Goal: Information Seeking & Learning: Learn about a topic

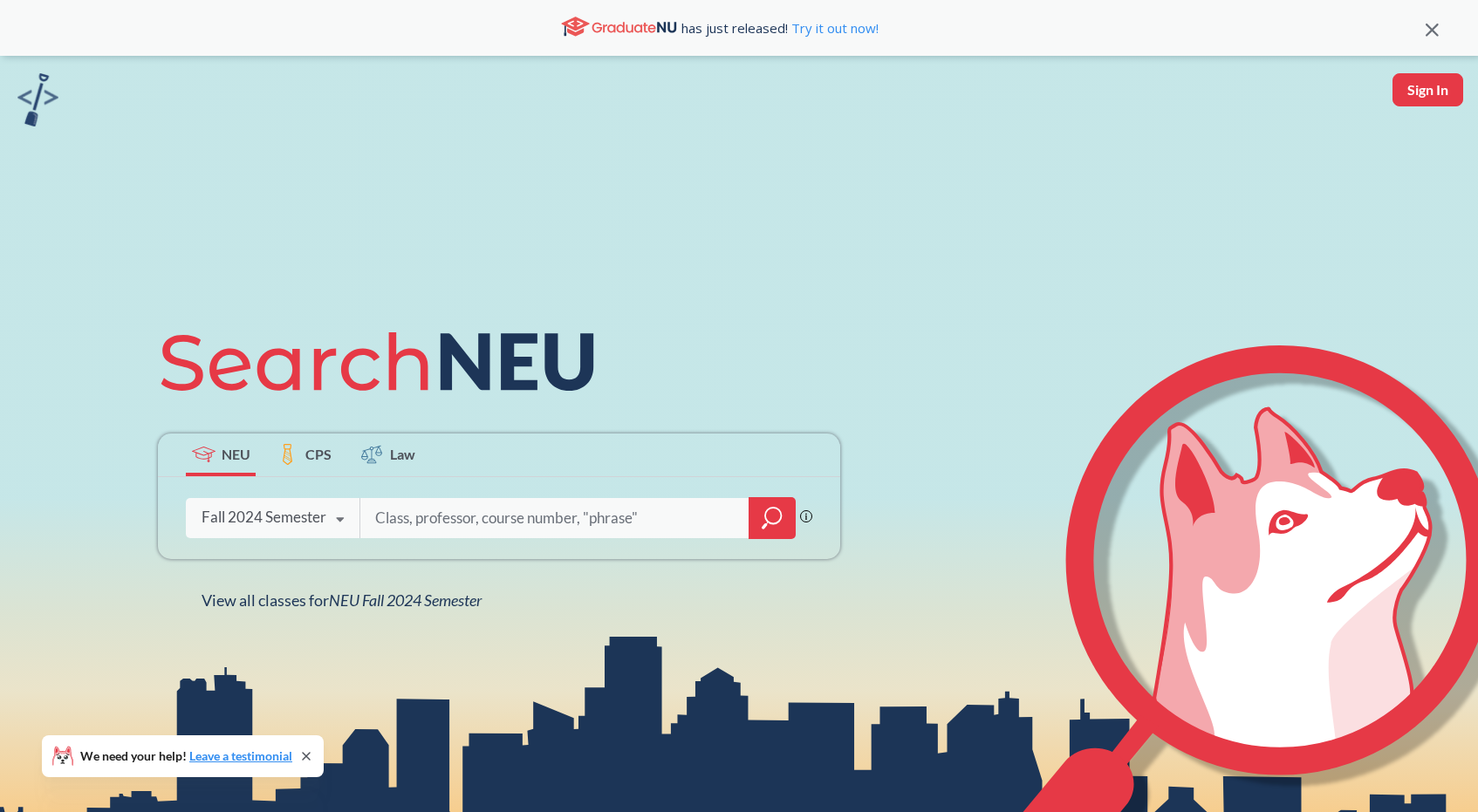
click at [325, 515] on icon at bounding box center [340, 520] width 33 height 49
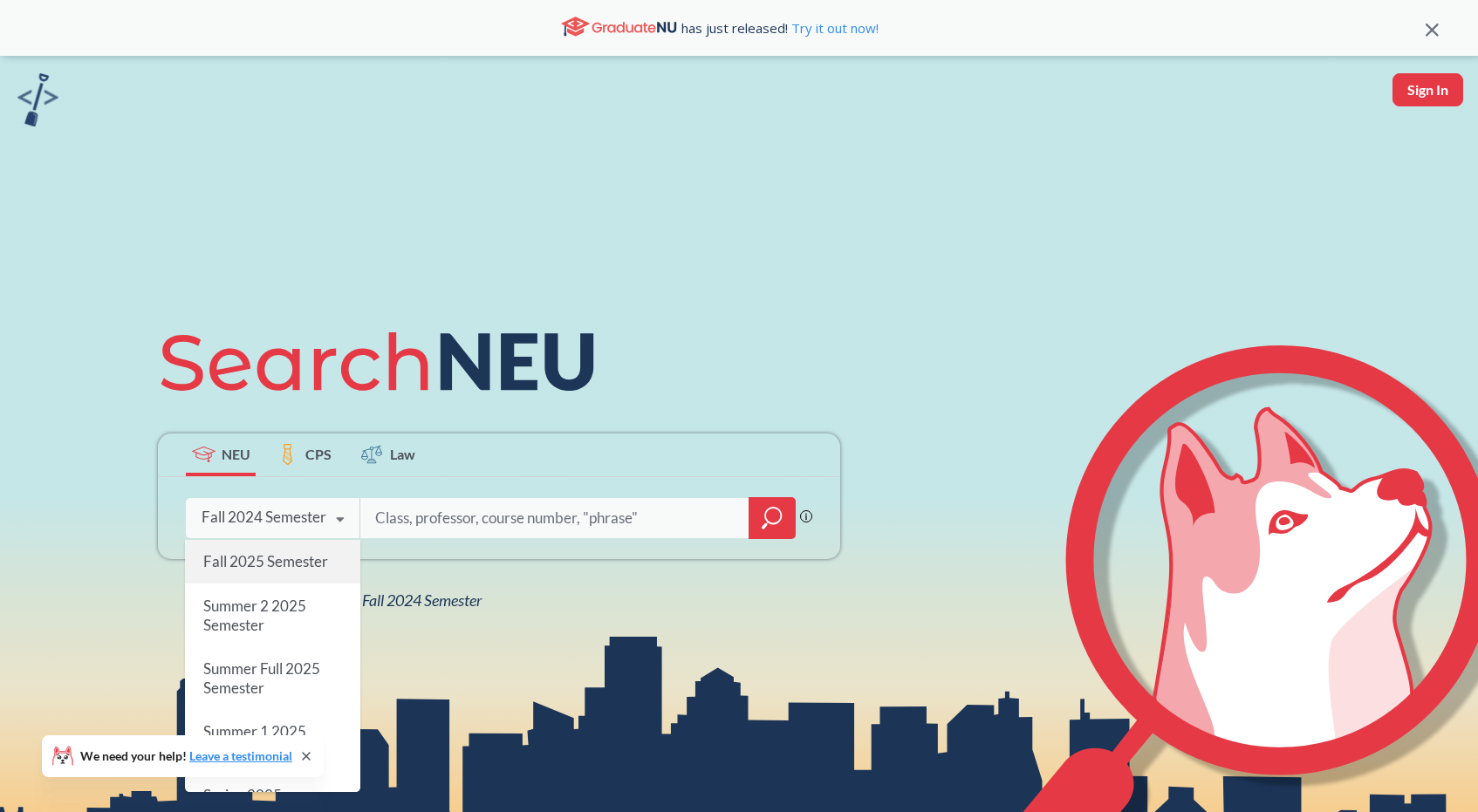
click at [265, 568] on span "Fall 2025 Semester" at bounding box center [265, 561] width 125 height 18
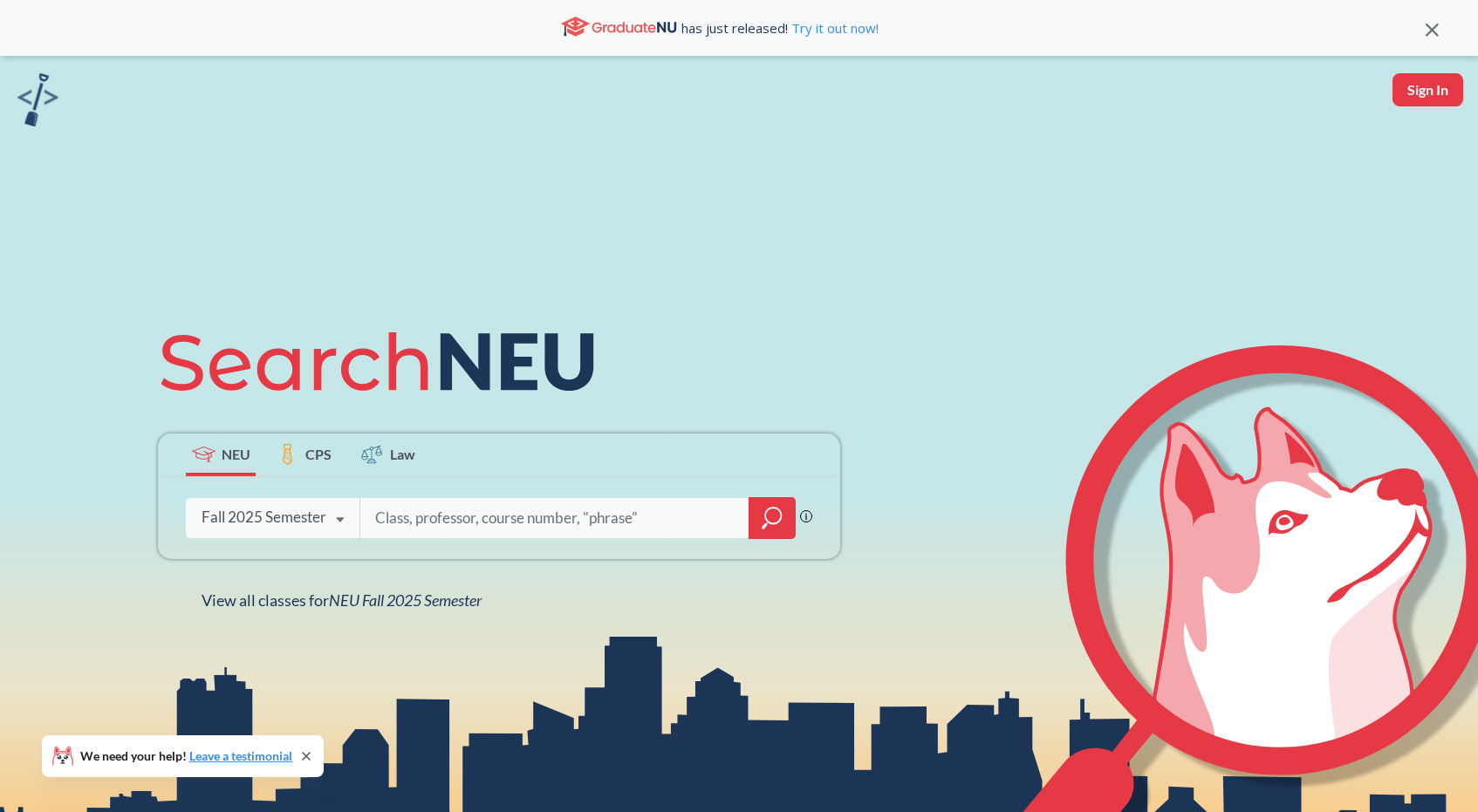
click at [475, 524] on input "search" at bounding box center [555, 518] width 363 height 37
type input "cs 5800"
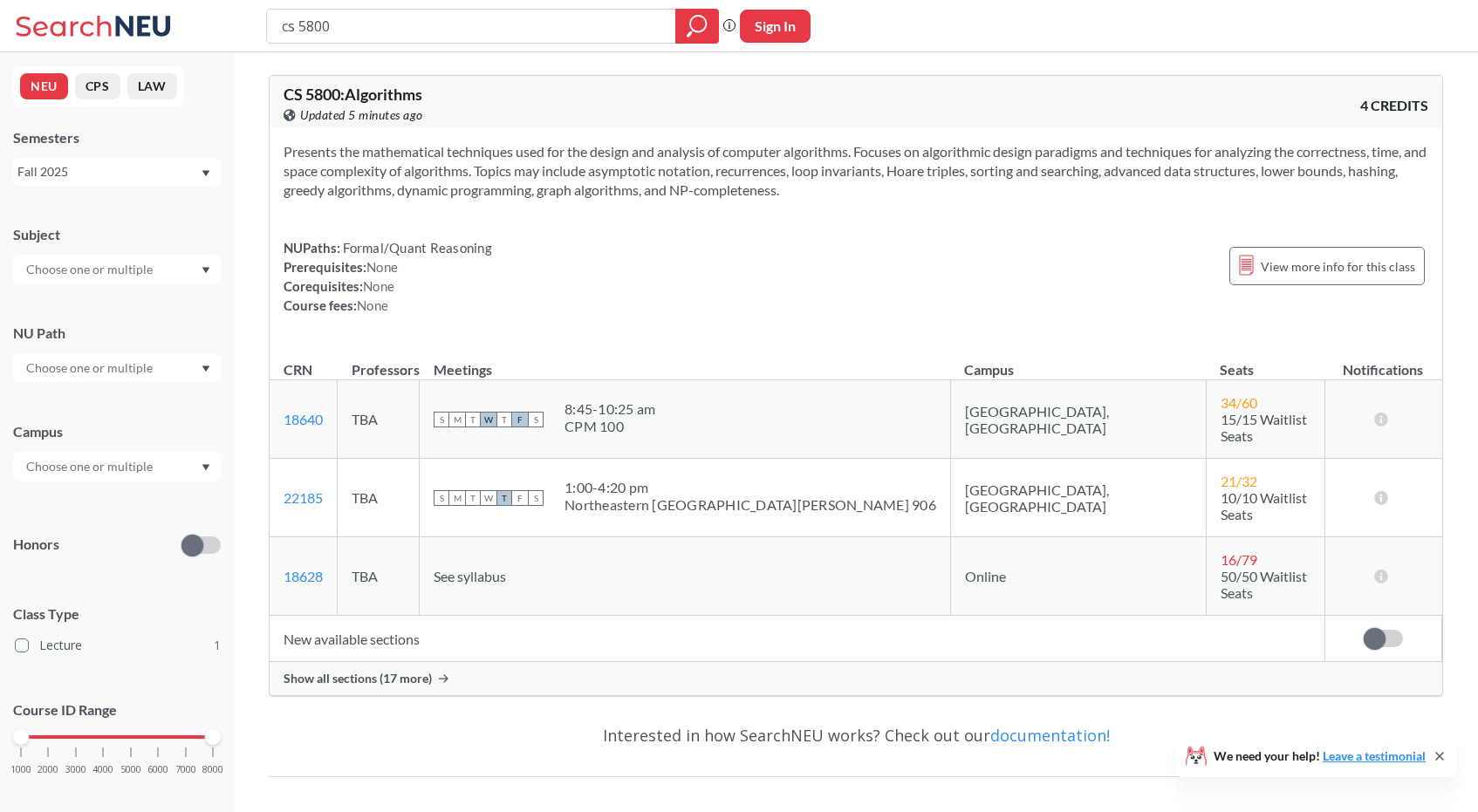
click at [431, 662] on div "Show all sections (17 more)" at bounding box center [856, 679] width 1173 height 33
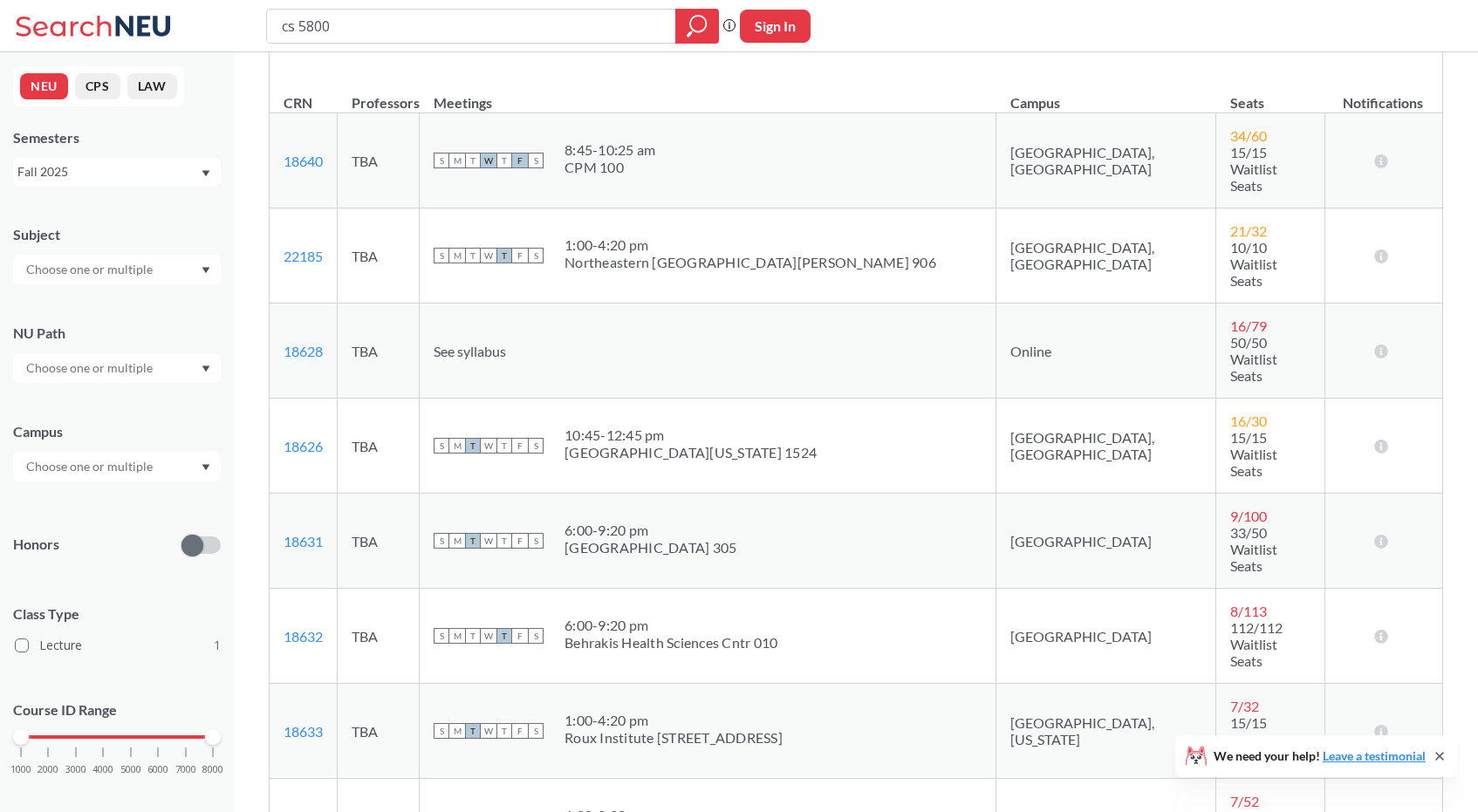
scroll to position [616, 0]
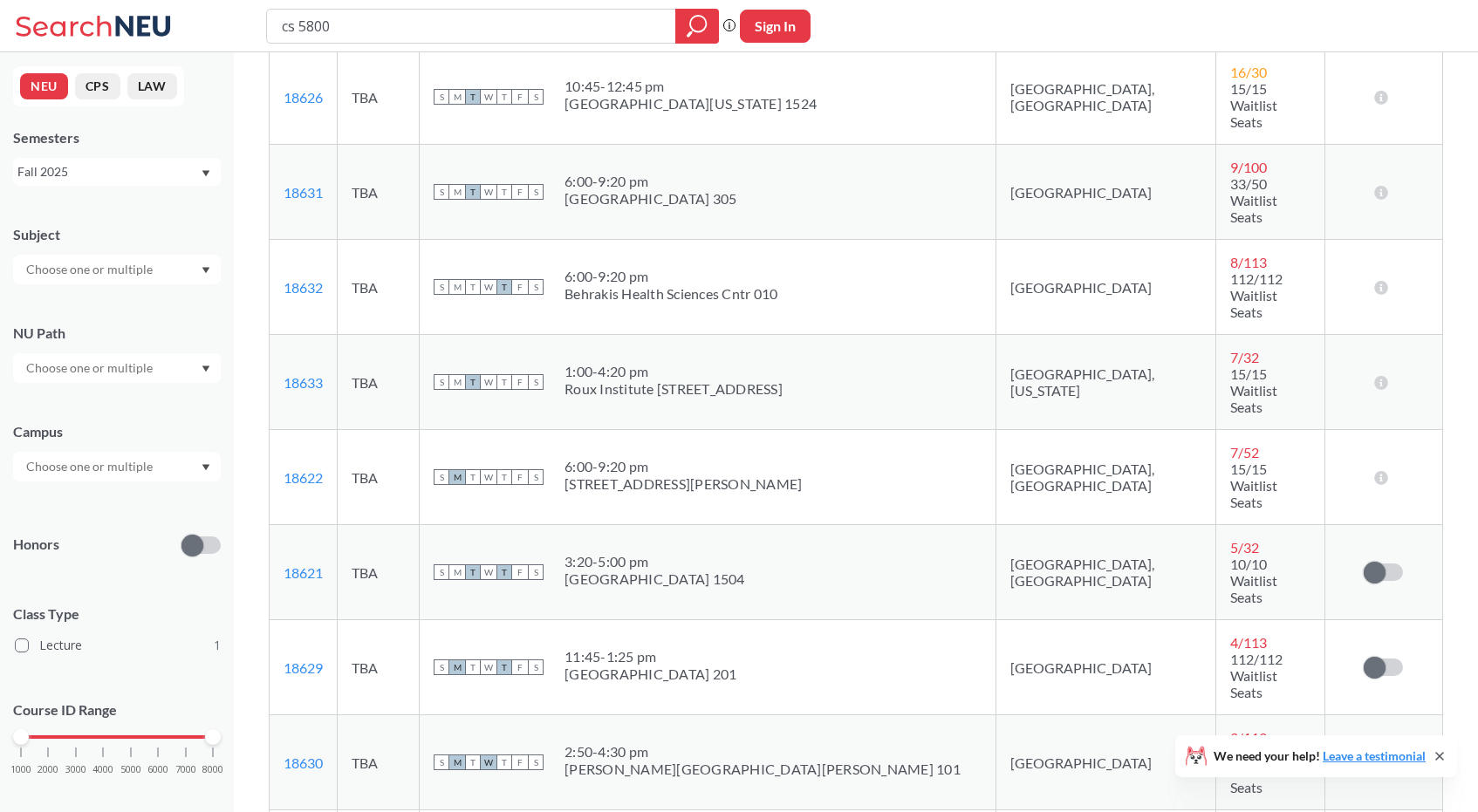
click at [305, 335] on td "18633 View this section on Banner." at bounding box center [304, 382] width 68 height 95
click at [305, 374] on link "18633" at bounding box center [303, 382] width 39 height 17
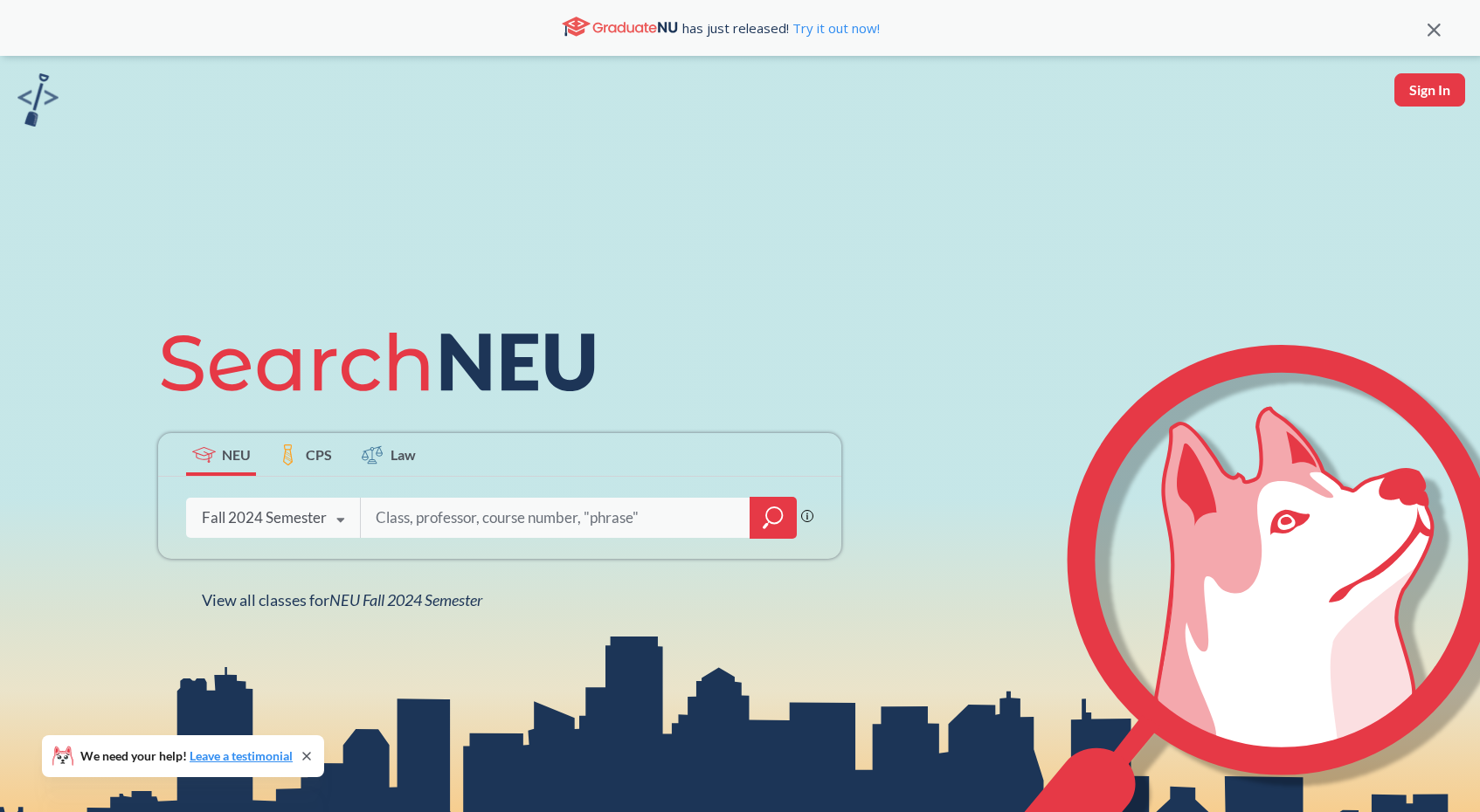
click at [248, 521] on div "Fall 2024 Semester" at bounding box center [264, 518] width 125 height 19
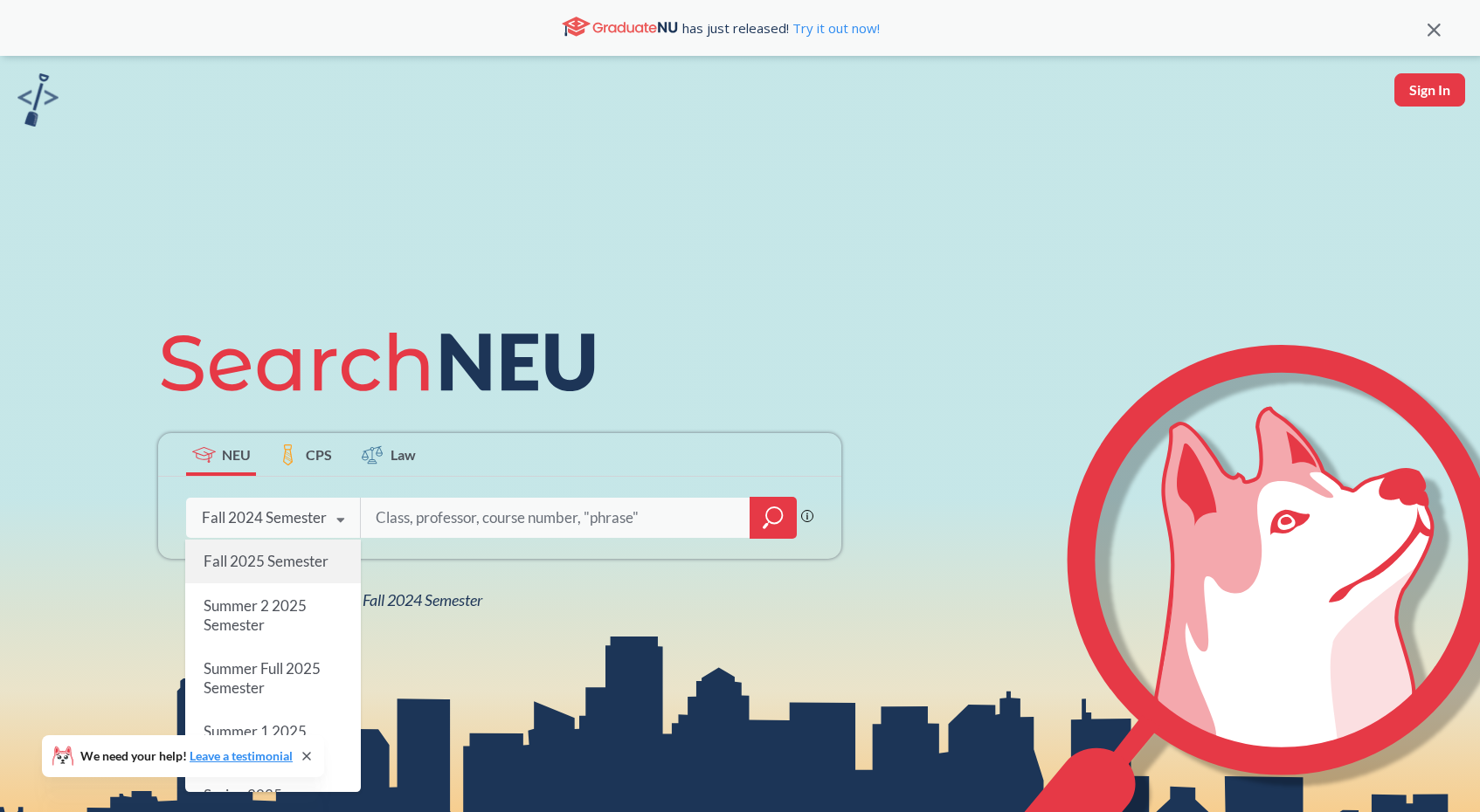
click at [258, 554] on span "Fall 2025 Semester" at bounding box center [266, 561] width 125 height 18
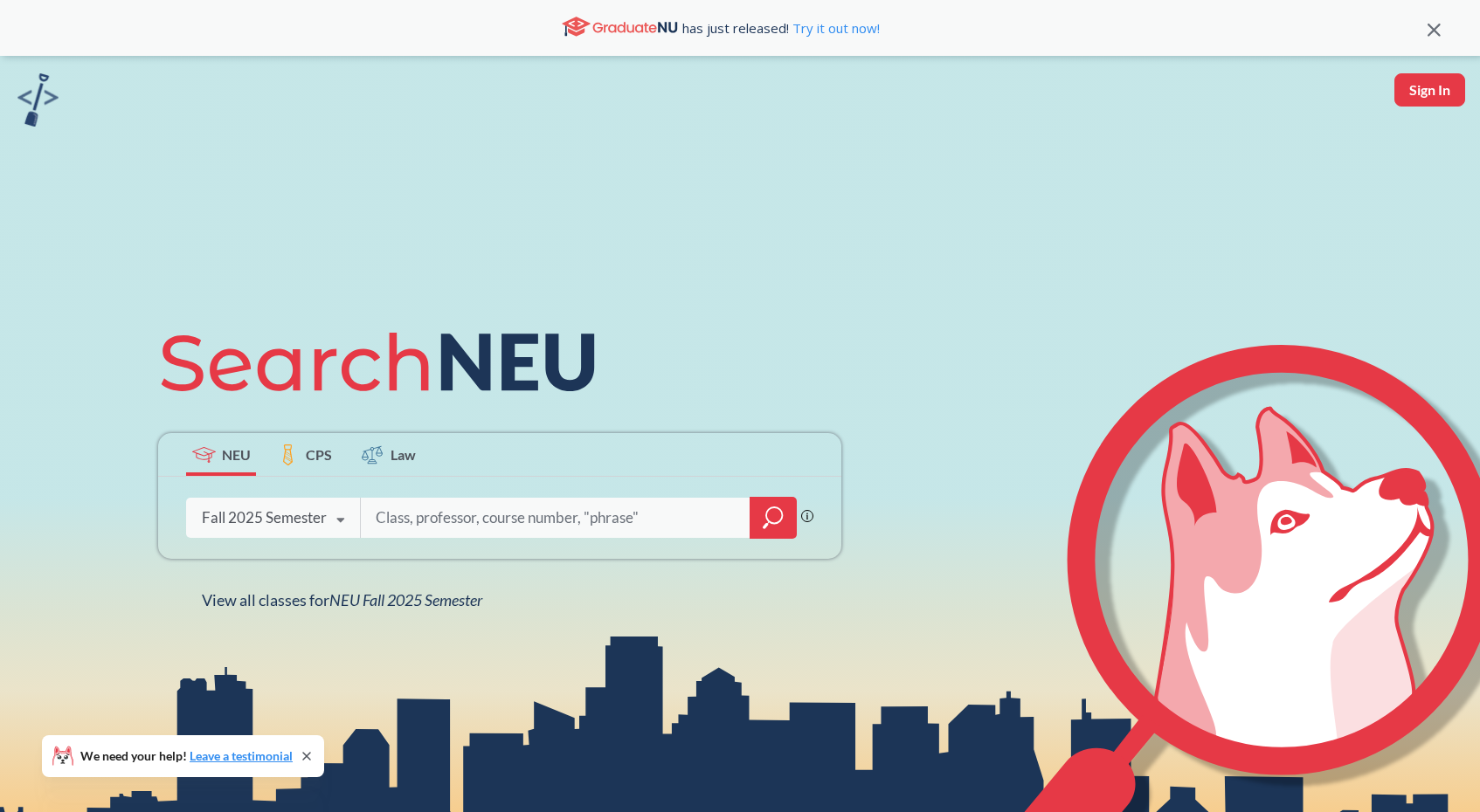
click at [450, 528] on input "search" at bounding box center [556, 518] width 364 height 37
type input "cs 5100"
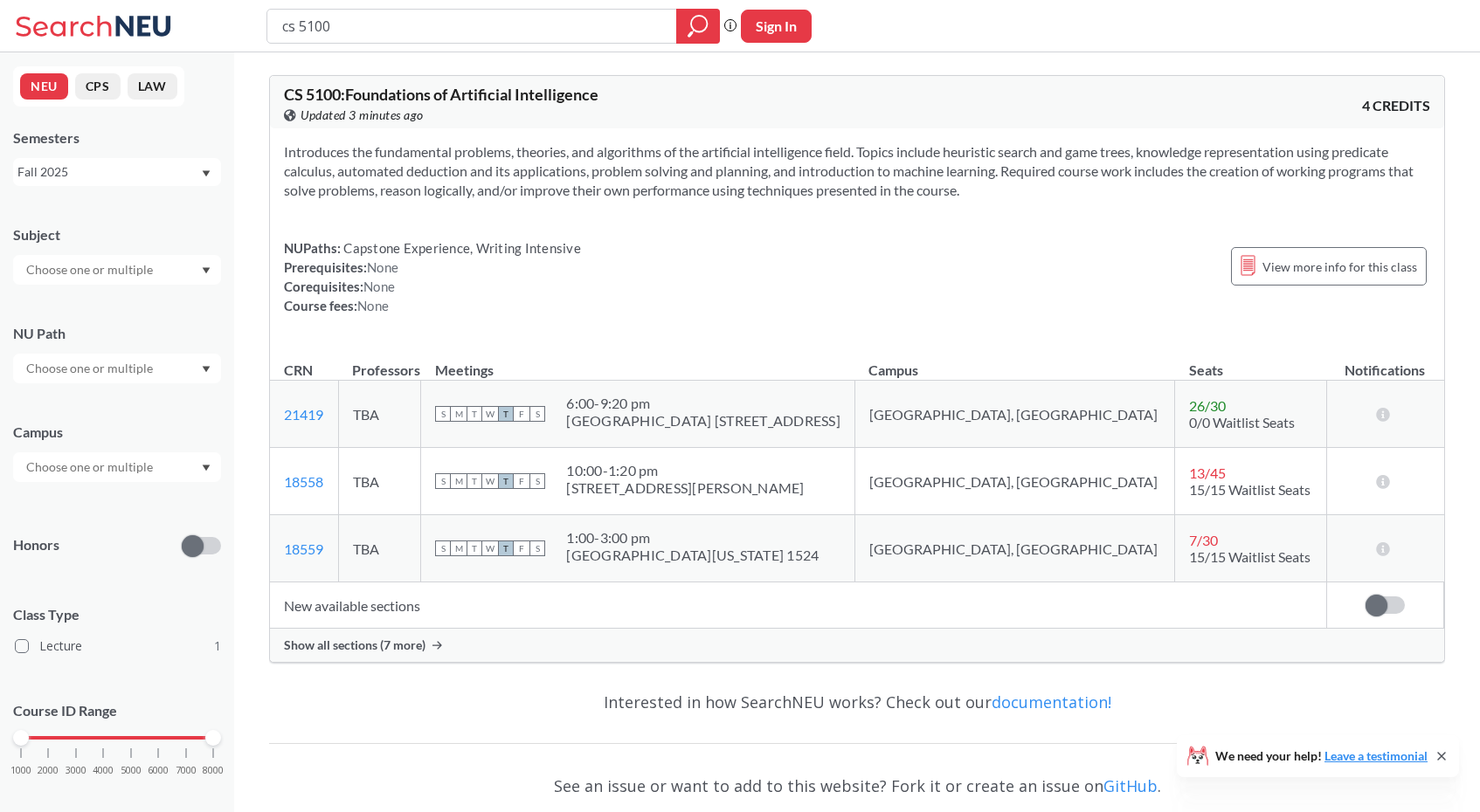
click at [379, 653] on div "Show all sections (7 more)" at bounding box center [857, 646] width 1174 height 33
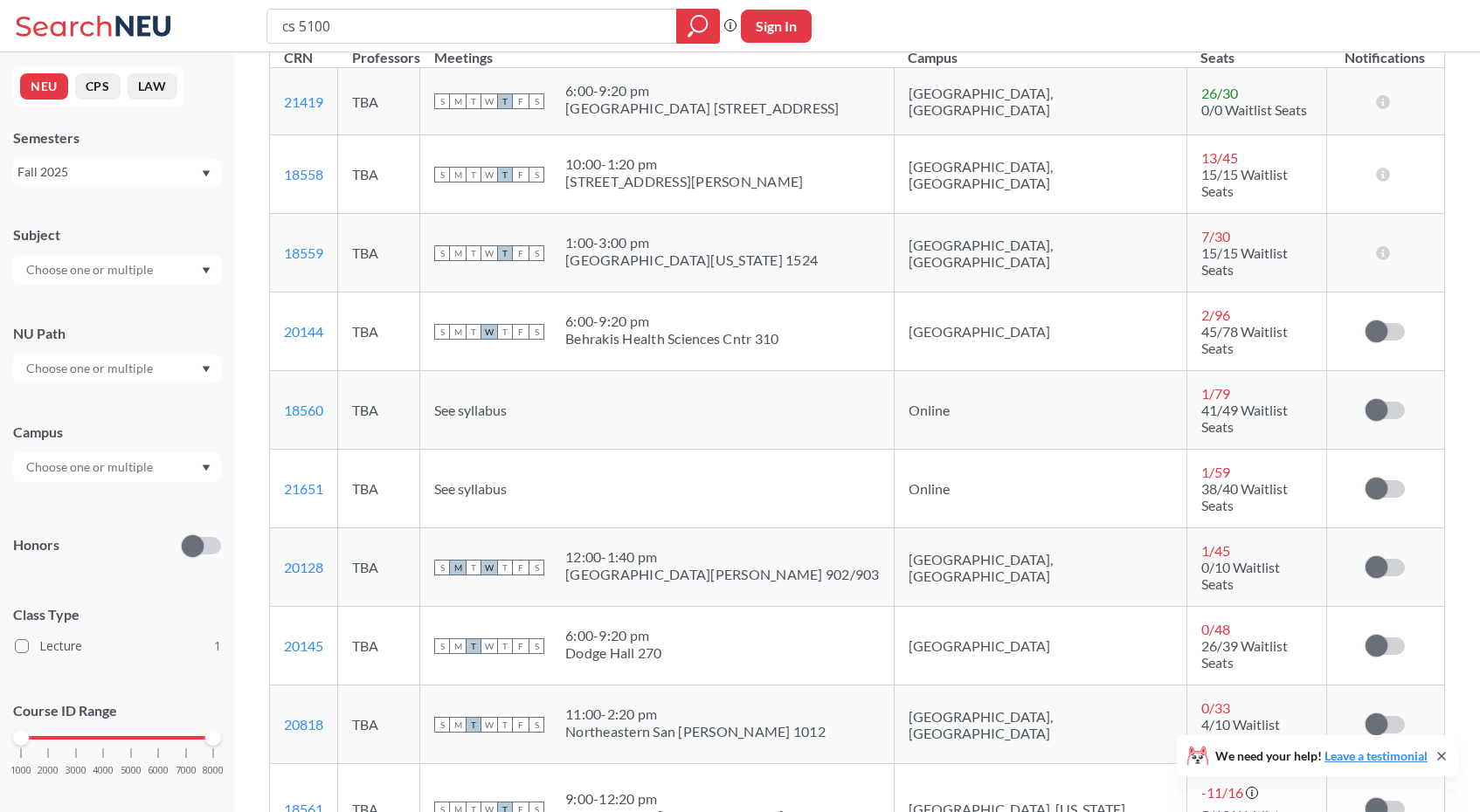
scroll to position [314, 0]
